Goal: Navigation & Orientation: Understand site structure

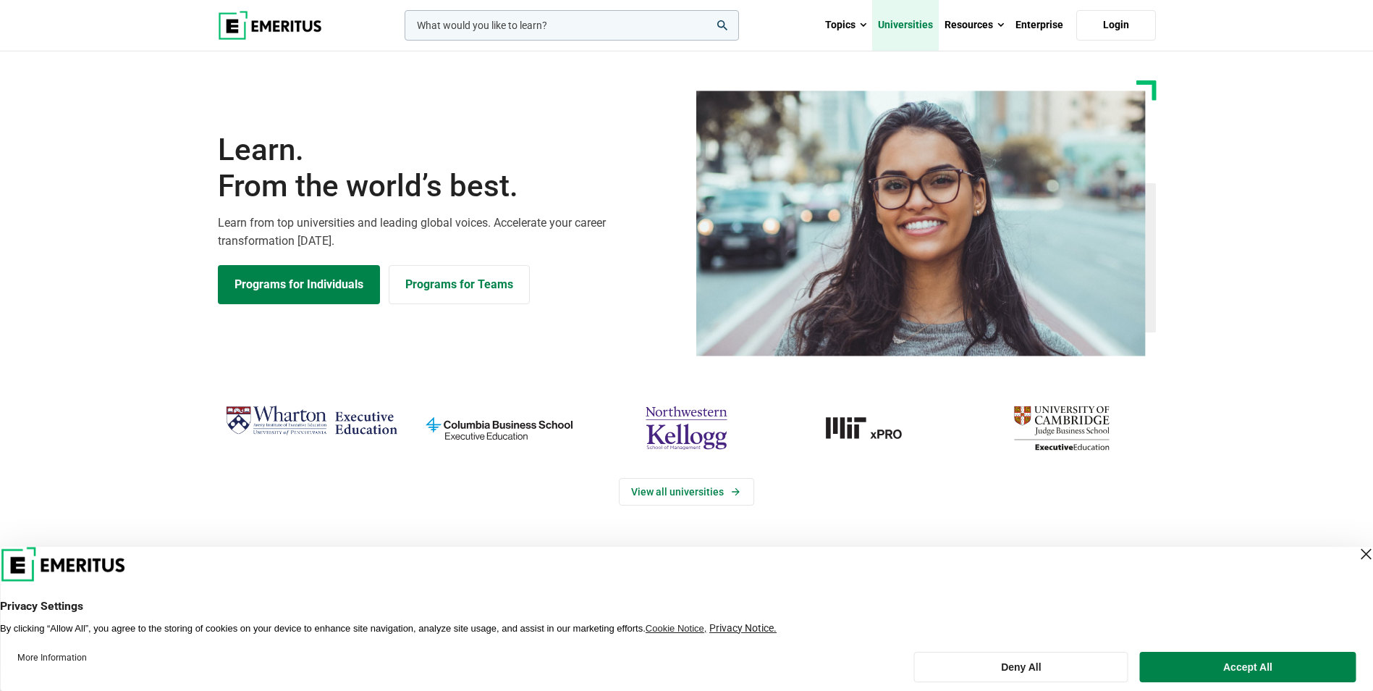
click at [908, 22] on link "Universities" at bounding box center [905, 25] width 67 height 51
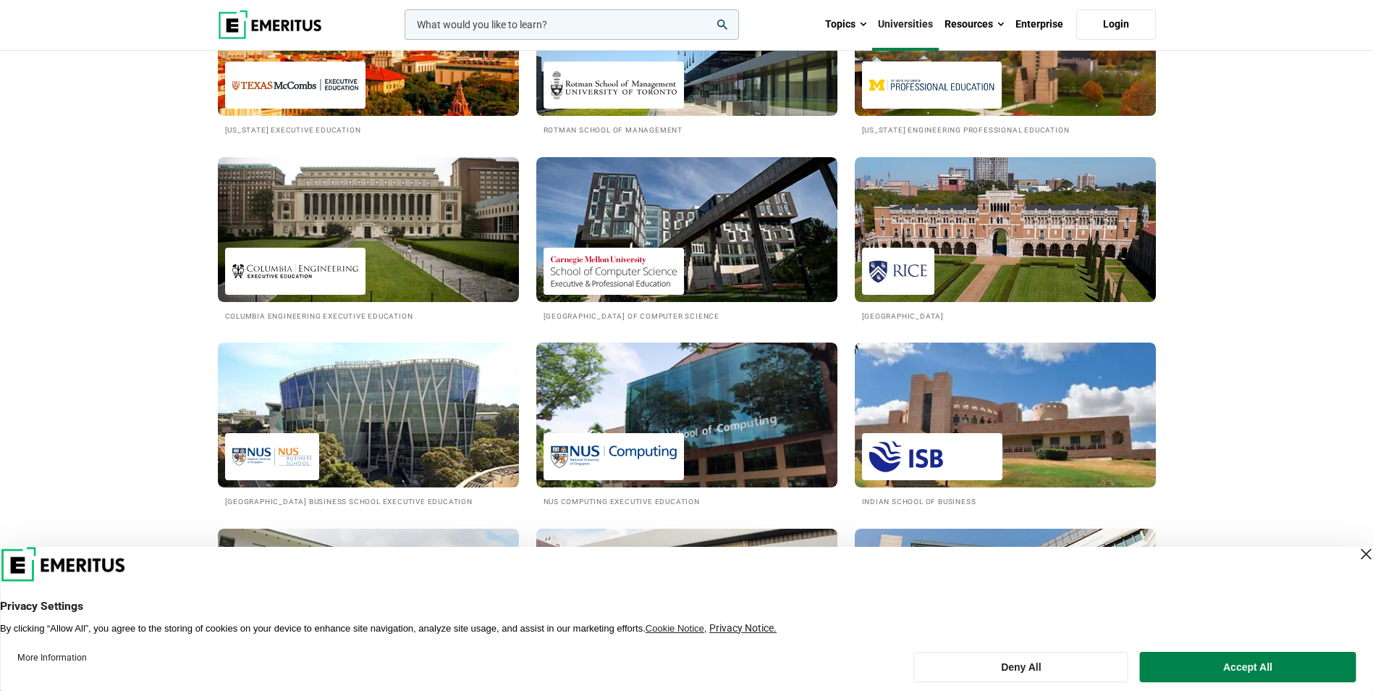
scroll to position [1086, 0]
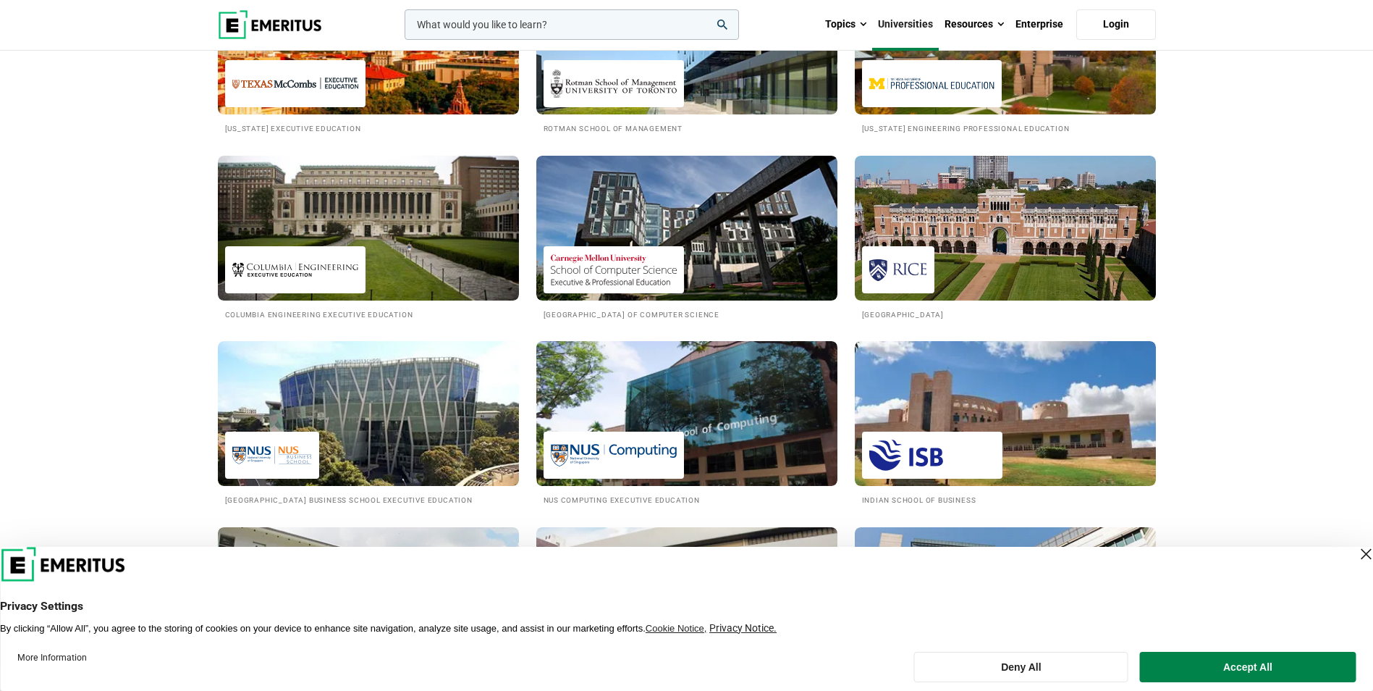
click at [1356, 554] on div "Close Layer" at bounding box center [1366, 554] width 20 height 20
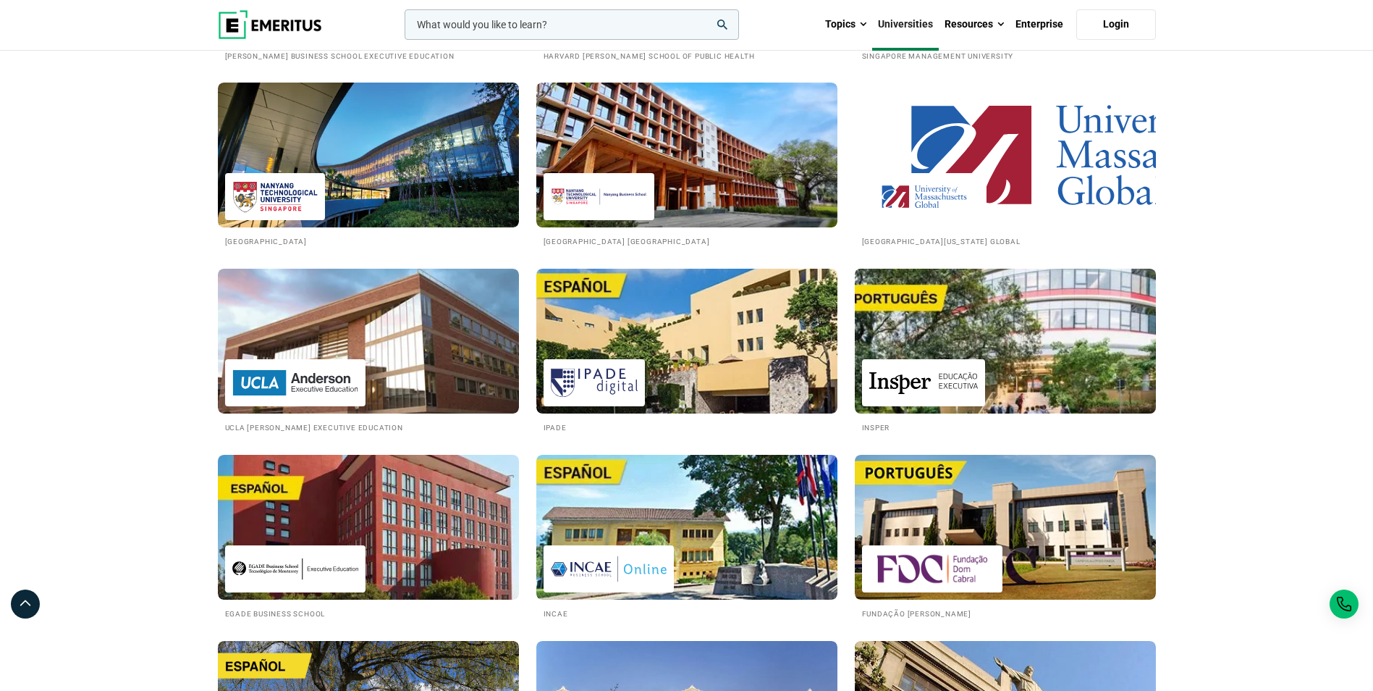
scroll to position [2099, 0]
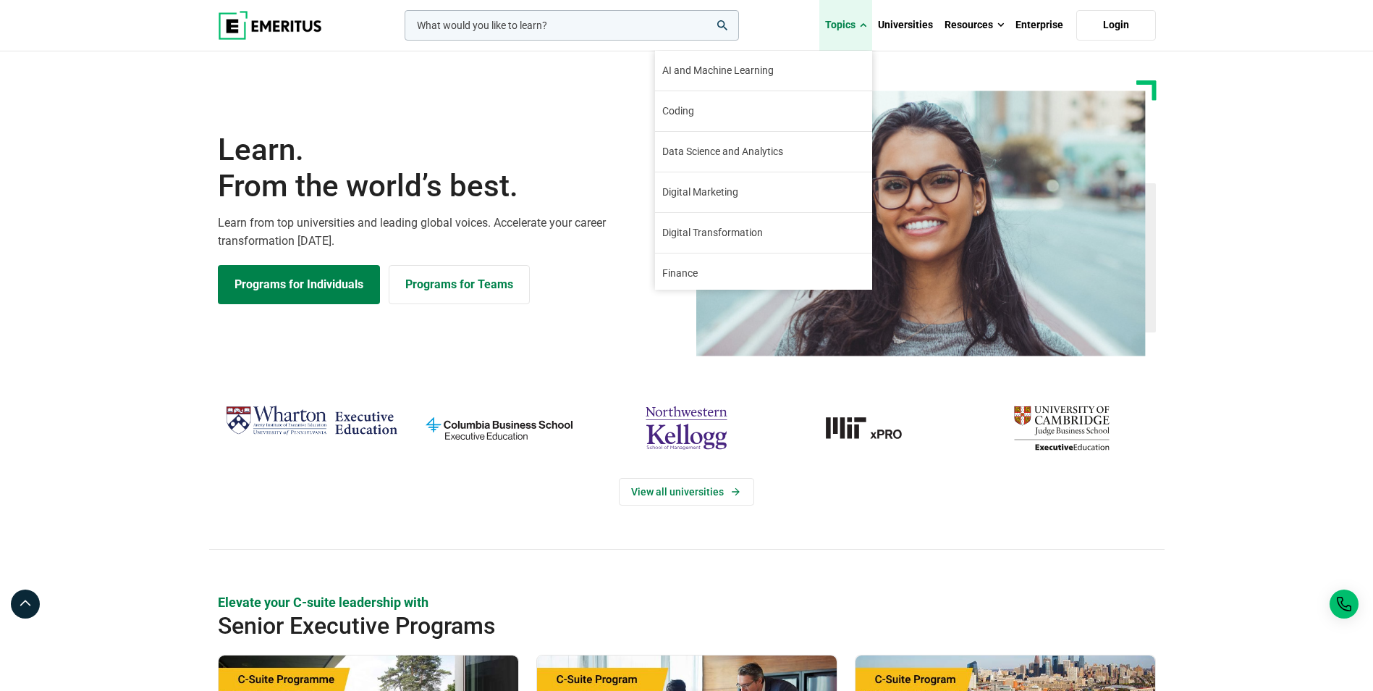
click at [855, 23] on link "Topics" at bounding box center [845, 25] width 53 height 51
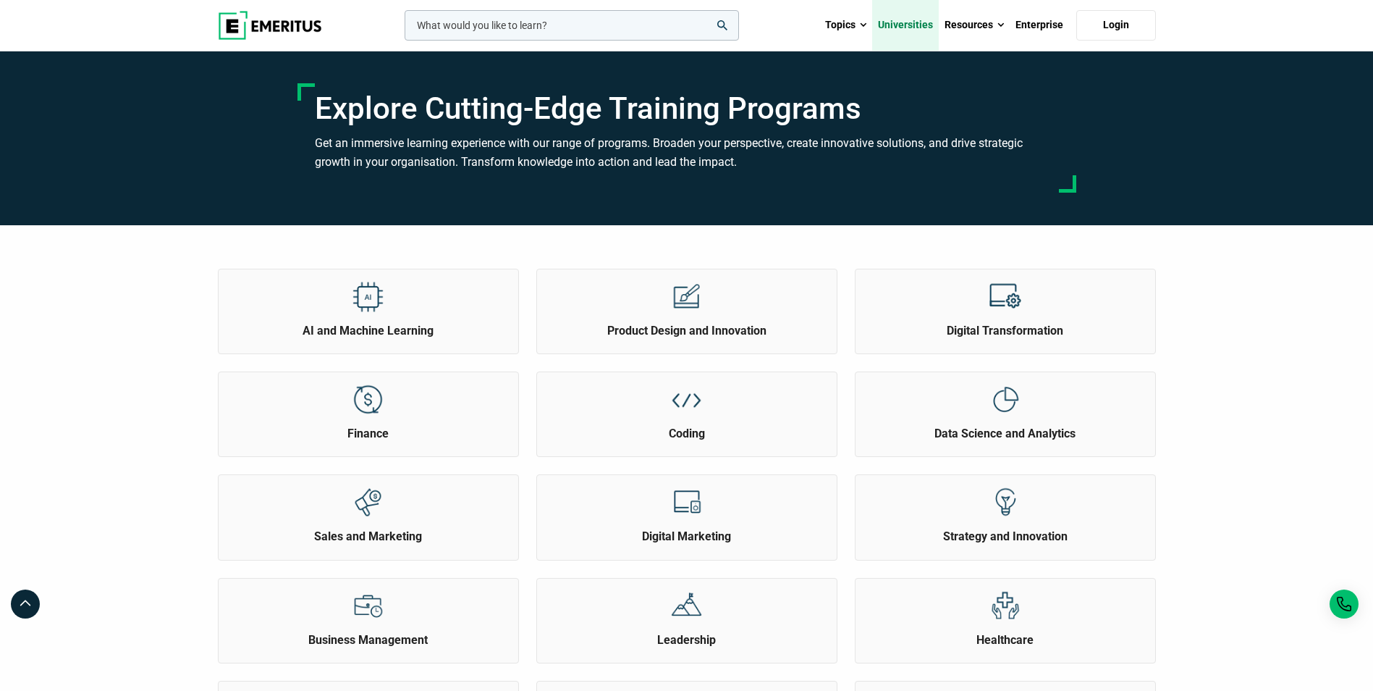
click at [901, 25] on link "Universities" at bounding box center [905, 25] width 67 height 51
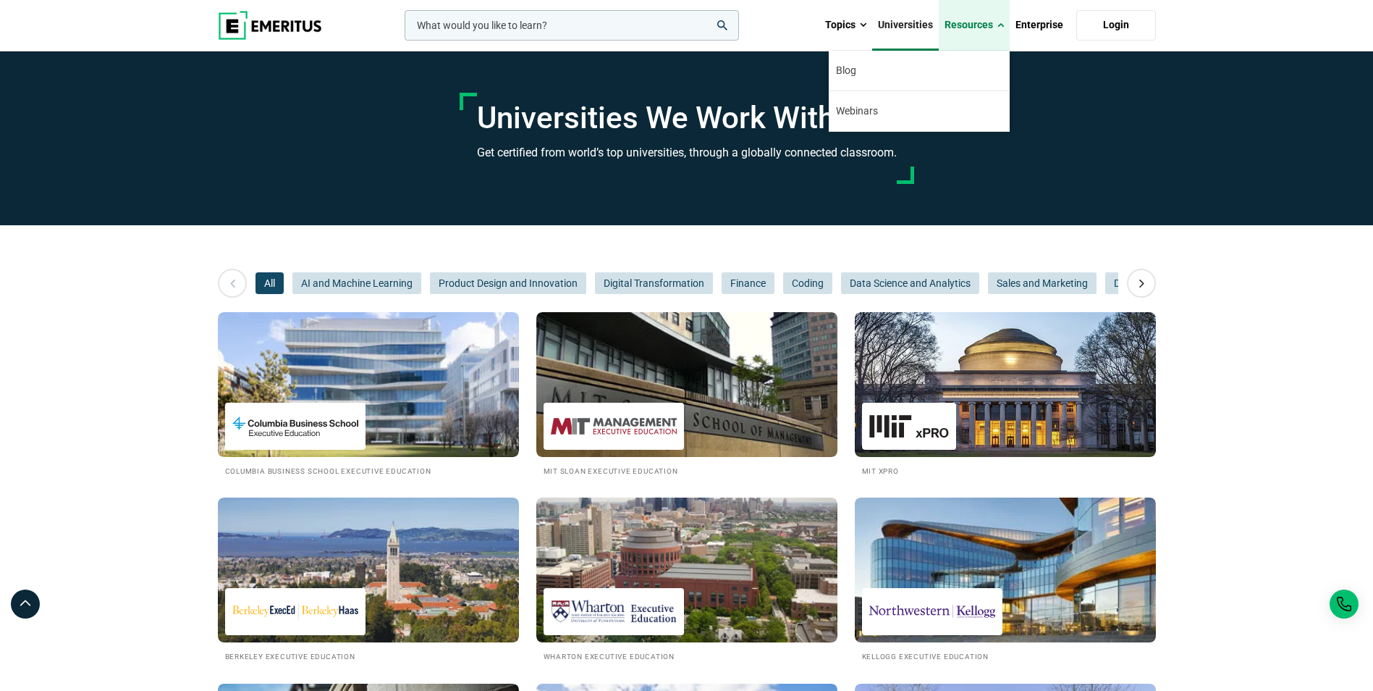
click at [955, 25] on link "Resources" at bounding box center [974, 25] width 71 height 51
click at [885, 69] on link "Blog" at bounding box center [919, 71] width 181 height 40
